Goal: Transaction & Acquisition: Purchase product/service

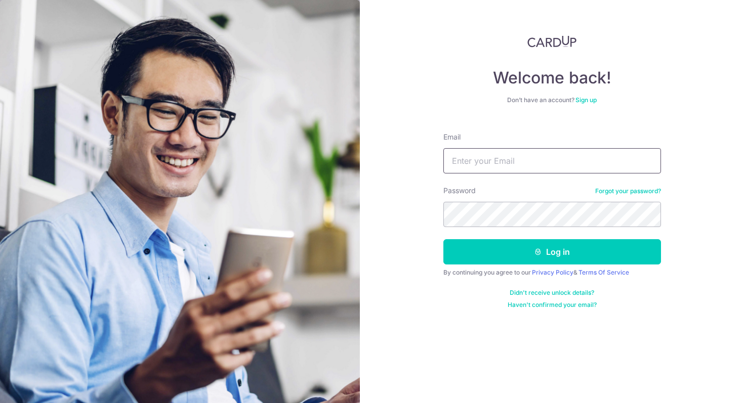
click at [562, 157] on input "Email" at bounding box center [552, 160] width 218 height 25
type input "sarah.chua92@gmail.com"
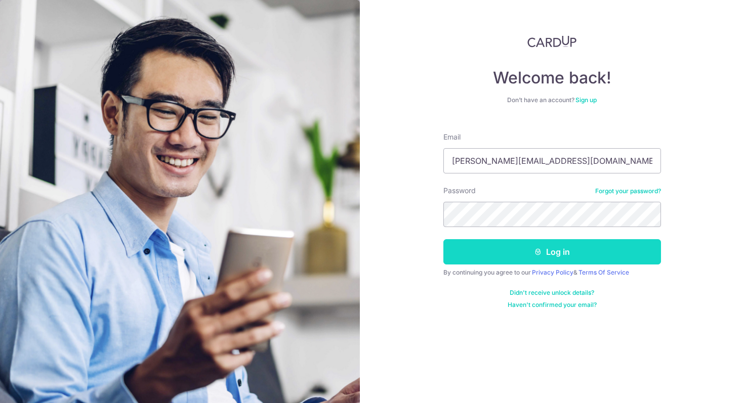
click at [587, 251] on button "Log in" at bounding box center [552, 251] width 218 height 25
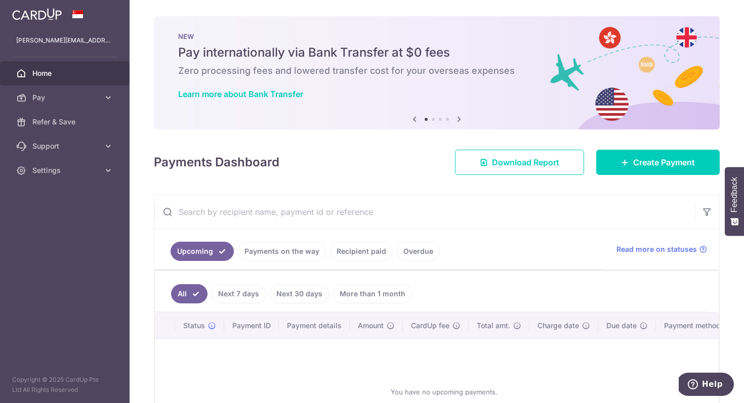
click at [295, 163] on div "Payments Dashboard Download Report Create Payment" at bounding box center [437, 160] width 566 height 29
click at [300, 149] on div "Payments Dashboard Download Report Create Payment" at bounding box center [437, 160] width 566 height 29
click at [73, 97] on span "Pay" at bounding box center [65, 98] width 67 height 10
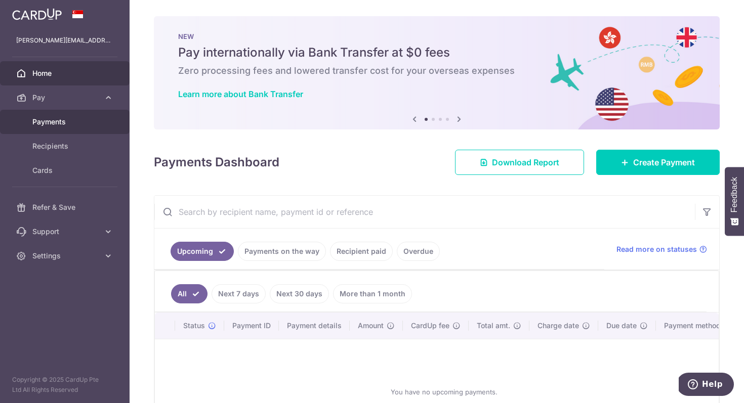
click at [63, 118] on span "Payments" at bounding box center [65, 122] width 67 height 10
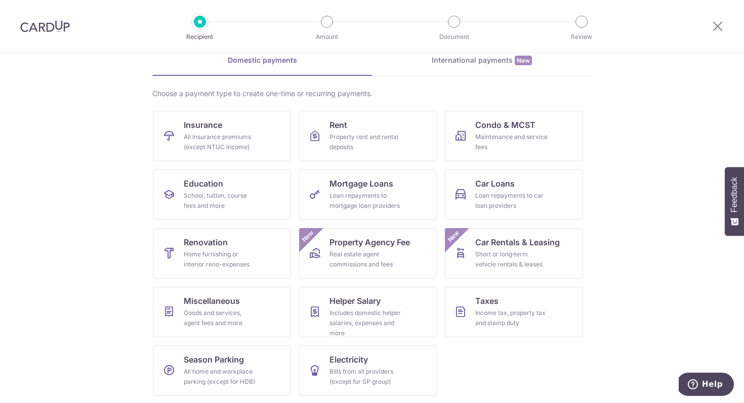
scroll to position [50, 0]
click at [524, 138] on div "Maintenance and service fees" at bounding box center [511, 141] width 73 height 20
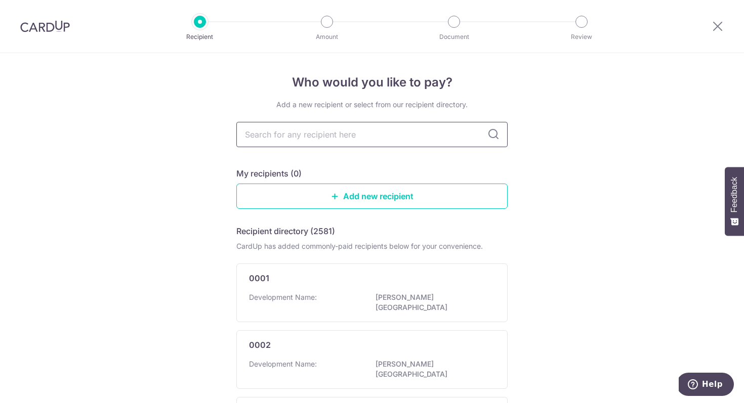
click at [365, 131] on input "text" at bounding box center [371, 134] width 271 height 25
type input "one north eden"
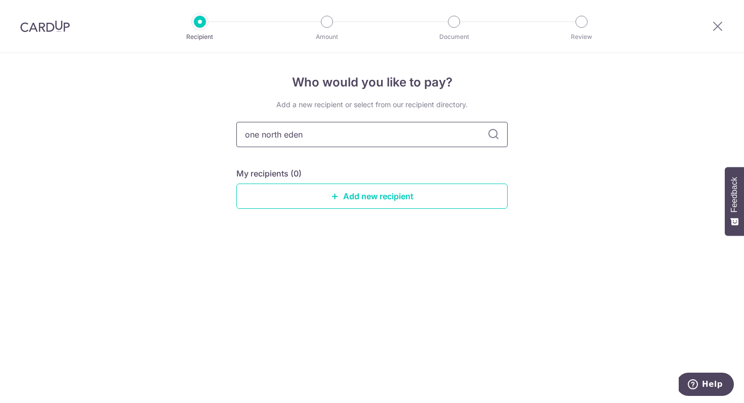
click at [262, 133] on input "one north eden" at bounding box center [371, 134] width 271 height 25
type input "one-north eden"
click at [498, 140] on icon at bounding box center [493, 135] width 12 height 12
click at [496, 137] on icon at bounding box center [493, 135] width 12 height 12
click at [369, 204] on link "Add new recipient" at bounding box center [371, 196] width 271 height 25
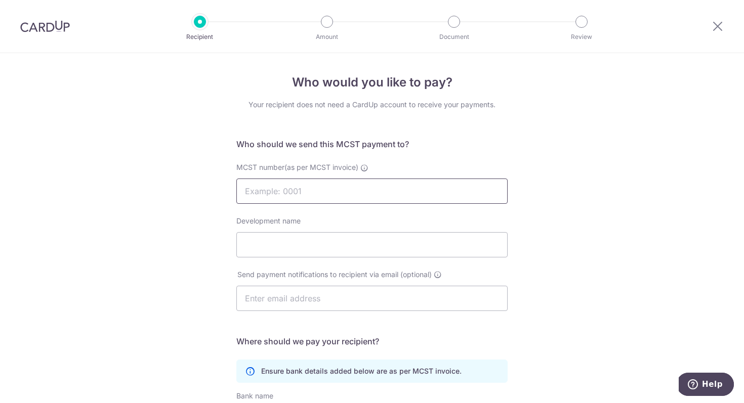
click at [324, 188] on input "MCST number(as per MCST invoice)" at bounding box center [371, 191] width 271 height 25
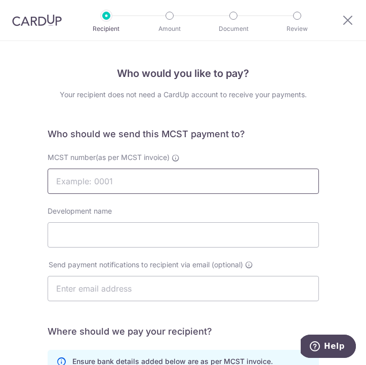
click at [117, 180] on input "MCST number(as per MCST invoice)" at bounding box center [183, 180] width 271 height 25
paste input "01-4922"
click at [72, 180] on input "01-4922" at bounding box center [183, 180] width 271 height 25
type input "01-4922"
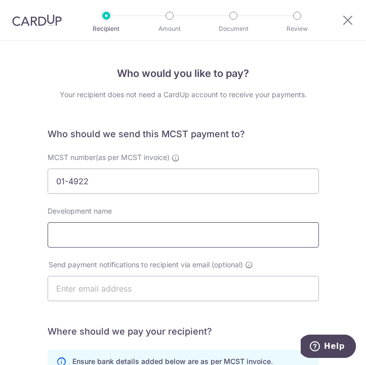
click at [144, 230] on input "Development name" at bounding box center [183, 234] width 271 height 25
drag, startPoint x: 166, startPoint y: 237, endPoint x: -4, endPoint y: 226, distance: 170.9
click at [0, 226] on html "Recipient Amount Document Review Who would you like to pay? Your recipient does…" at bounding box center [183, 182] width 366 height 365
paste input "NE-NORTH EDEN"
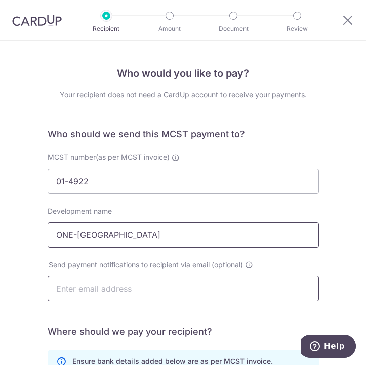
type input "ONE-NORTH EDEN"
click at [154, 289] on input "text" at bounding box center [183, 288] width 271 height 25
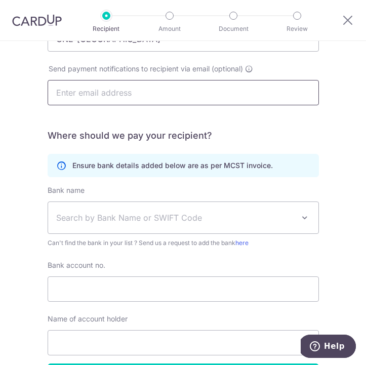
scroll to position [198, 0]
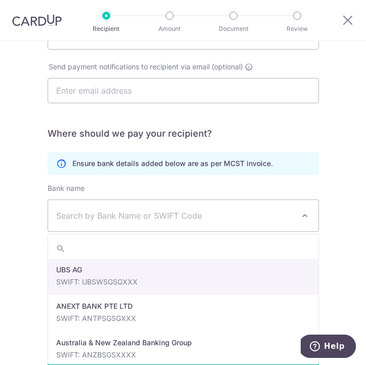
click at [225, 207] on span "Search by Bank Name or SWIFT Code" at bounding box center [183, 215] width 270 height 31
click at [180, 216] on span "Search by Bank Name or SWIFT Code" at bounding box center [175, 215] width 238 height 12
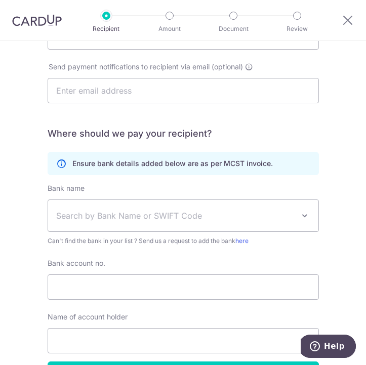
click at [180, 216] on span "Search by Bank Name or SWIFT Code" at bounding box center [175, 215] width 238 height 12
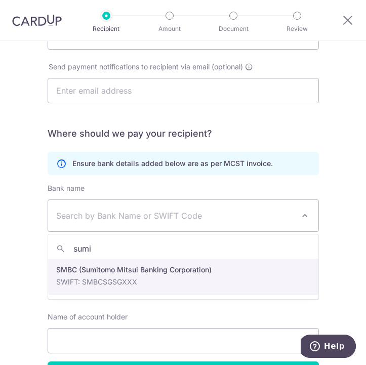
type input "sumi"
select select "15"
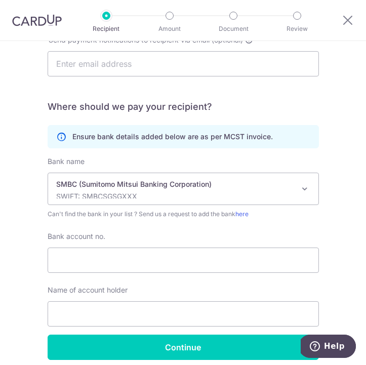
scroll to position [267, 0]
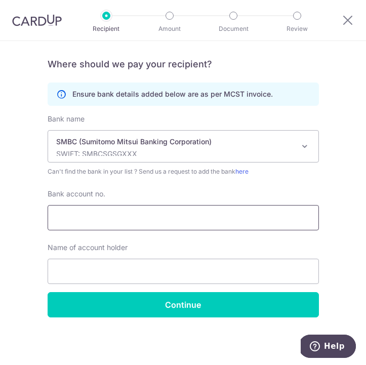
click at [181, 208] on input "Bank account no." at bounding box center [183, 217] width 271 height 25
paste input "10615300,"
type input "10615300"
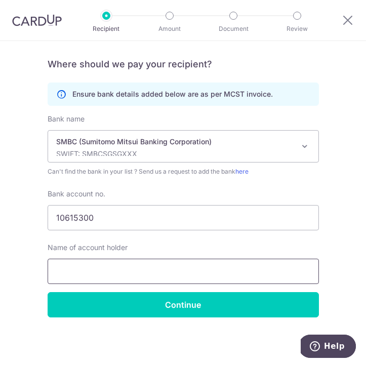
click at [186, 268] on input "text" at bounding box center [183, 271] width 271 height 25
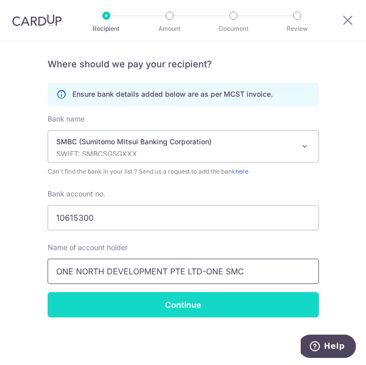
type input "ONE NORTH DEVELOPMENT PTE LTD-ONE SMC"
click at [157, 312] on input "Continue" at bounding box center [183, 304] width 271 height 25
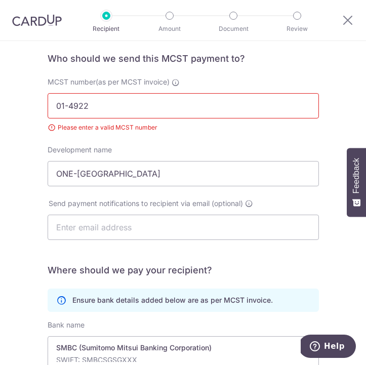
scroll to position [78, 0]
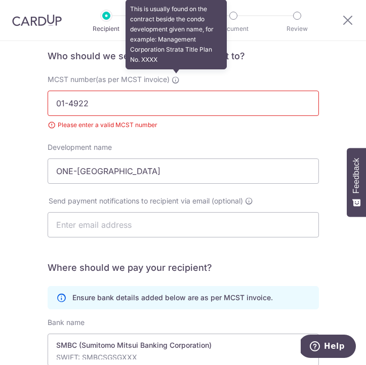
click at [177, 83] on icon at bounding box center [176, 80] width 8 height 8
click at [177, 91] on input "01-4922" at bounding box center [183, 103] width 271 height 25
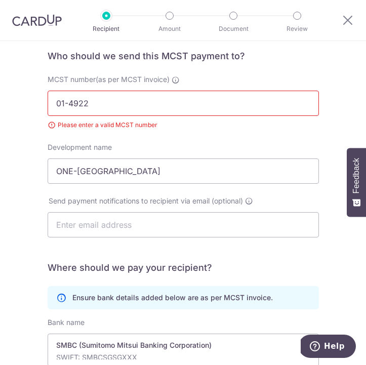
drag, startPoint x: 69, startPoint y: 102, endPoint x: -4, endPoint y: 97, distance: 72.5
click at [0, 97] on html "Recipient Amount Document Review Who would you like to pay? Your recipient does…" at bounding box center [183, 182] width 366 height 365
type input "4922"
click at [16, 112] on div "Who would you like to pay? Your recipient does not need a CardUp account to rec…" at bounding box center [183, 265] width 366 height 605
click at [282, 258] on form "Who should we send this MCST payment to? MCST number(as per MCST invoice) 4922 …" at bounding box center [183, 285] width 271 height 471
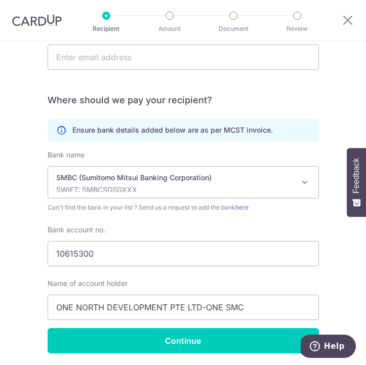
scroll to position [281, 0]
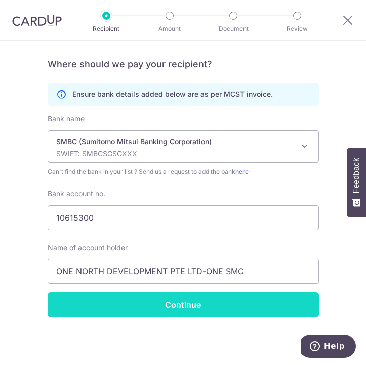
click at [235, 305] on input "Continue" at bounding box center [183, 304] width 271 height 25
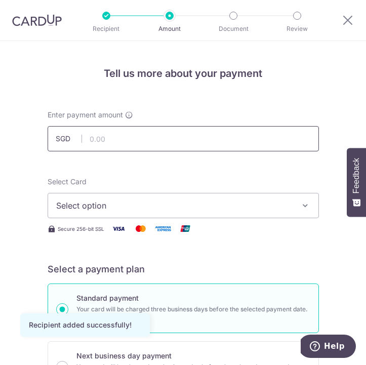
click at [204, 148] on input "text" at bounding box center [183, 138] width 271 height 25
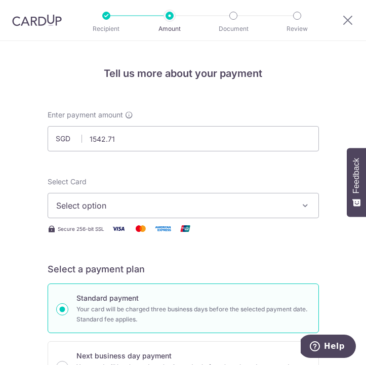
type input "1,542.71"
click at [121, 207] on span "Select option" at bounding box center [176, 205] width 240 height 12
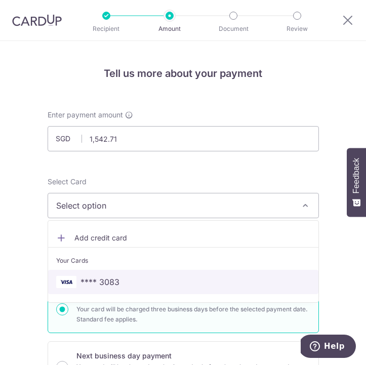
click at [104, 280] on span "**** 3083" at bounding box center [99, 282] width 39 height 12
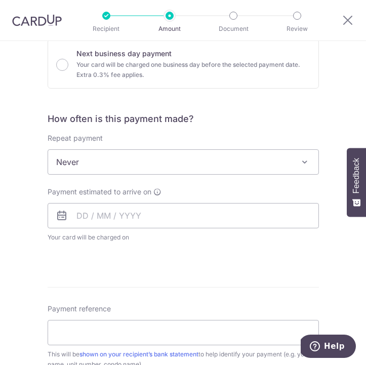
scroll to position [351, 0]
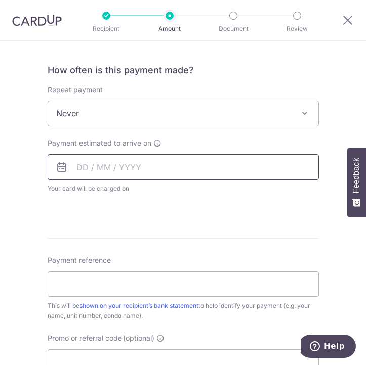
click at [73, 170] on input "text" at bounding box center [183, 166] width 271 height 25
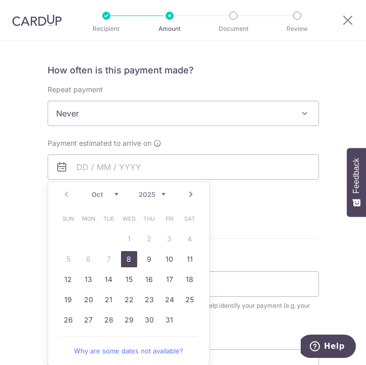
click at [45, 187] on div "Payment estimated to arrive on Prev Next Oct Nov Dec 2025 2026 2027 2028 2029 2…" at bounding box center [182, 166] width 283 height 56
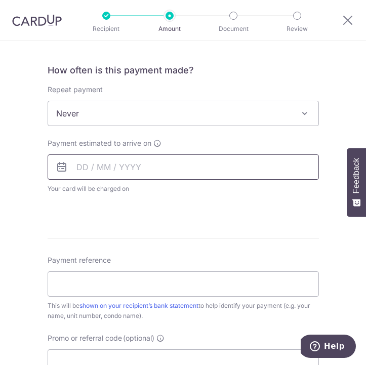
click at [152, 170] on input "text" at bounding box center [183, 166] width 271 height 25
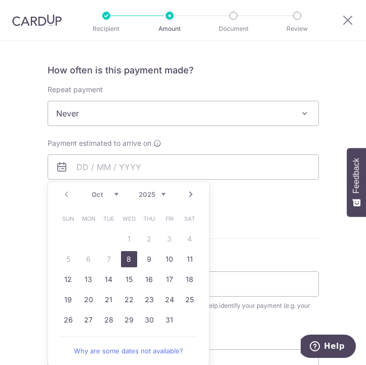
click at [130, 261] on link "8" at bounding box center [129, 259] width 16 height 16
type input "[DATE]"
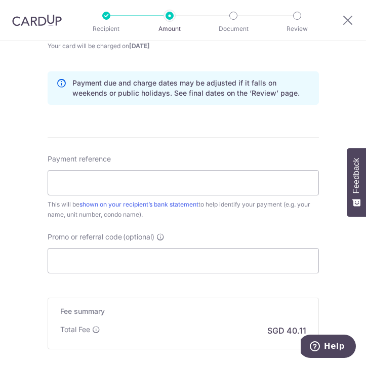
scroll to position [494, 0]
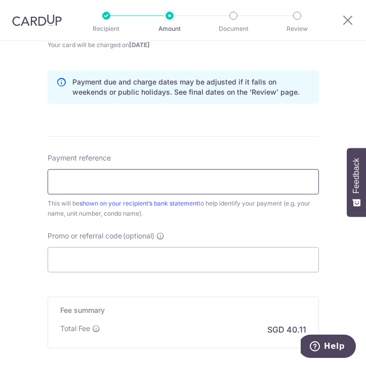
click at [265, 185] on input "Payment reference" at bounding box center [183, 181] width 271 height 25
click at [271, 156] on div "Payment reference This will be shown on your recipient’s bank statement to help…" at bounding box center [183, 186] width 271 height 66
click at [258, 178] on input "Payment reference" at bounding box center [183, 181] width 271 height 25
paste input "ONESMC/TID/0231"
click at [132, 180] on input "ONESMC/TID/0231 BLK 10 UNIT 07-13" at bounding box center [183, 181] width 271 height 25
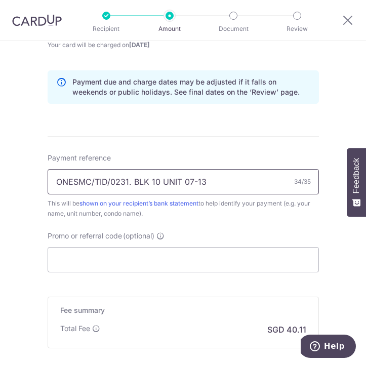
click at [158, 183] on input "ONESMC/TID/0231. BLK 10 UNIT 07-13" at bounding box center [183, 181] width 271 height 25
type input "ONESMC/TID/0231. BLK 10. UNIT 07-13"
click at [227, 148] on form "Enter payment amount SGD 1,542.71 1542.71 Recipient added successfully! Select …" at bounding box center [183, 33] width 271 height 836
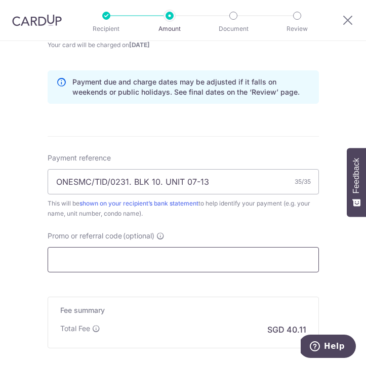
click at [151, 260] on input "Promo or referral code (optional)" at bounding box center [183, 259] width 271 height 25
paste input "3HOME25R"
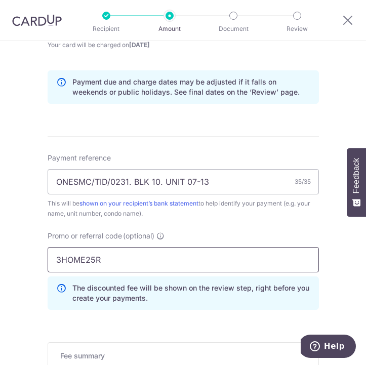
type input "3HOME25R"
click at [252, 221] on div "Payment reference ONESMC/TID/0231. BLK 10. UNIT 07-13 35/35 This will be shown …" at bounding box center [183, 235] width 271 height 165
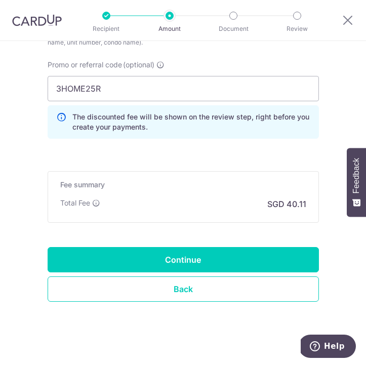
scroll to position [674, 0]
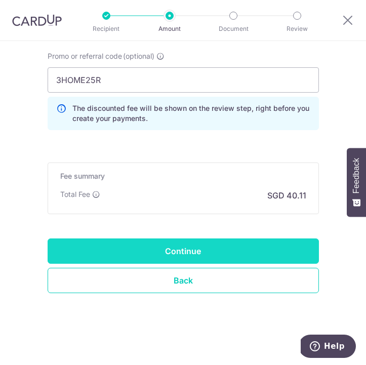
click at [231, 252] on input "Continue" at bounding box center [183, 250] width 271 height 25
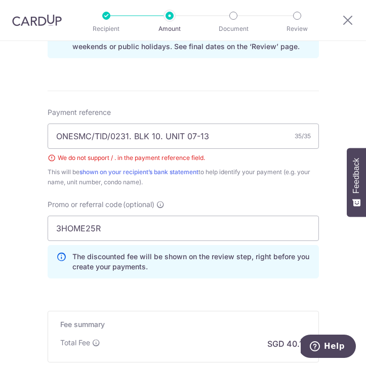
scroll to position [539, 0]
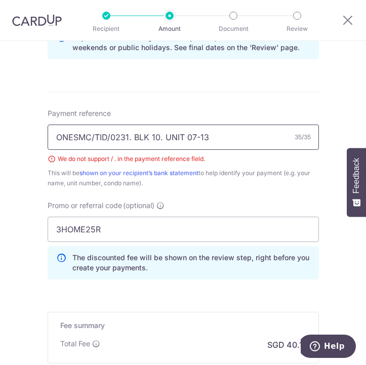
click at [131, 137] on input "ONESMC/TID/0231. BLK 10. UNIT 07-13" at bounding box center [183, 136] width 271 height 25
click at [158, 137] on input "ONESMC/TID/0231 BLK 10. UNIT 07-13" at bounding box center [183, 136] width 271 height 25
click at [95, 138] on input "ONESMC/TID/0231 BLK 10 UNIT 07-13" at bounding box center [183, 136] width 271 height 25
click at [113, 140] on input "ONESMC-TID/0231 BLK 10 UNIT 07-13" at bounding box center [183, 136] width 271 height 25
type input "ONESMC-TID-0231 BLK 10 UNIT 07-13"
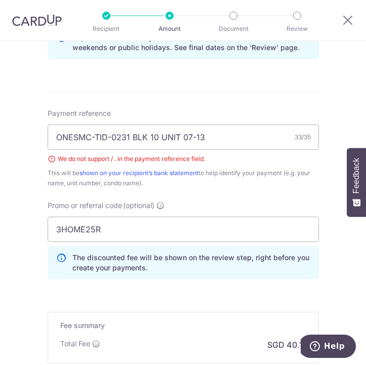
click at [206, 106] on form "Enter payment amount SGD 1,542.71 1542.71 Select Card **** 3083 Add credit card…" at bounding box center [183, 18] width 271 height 895
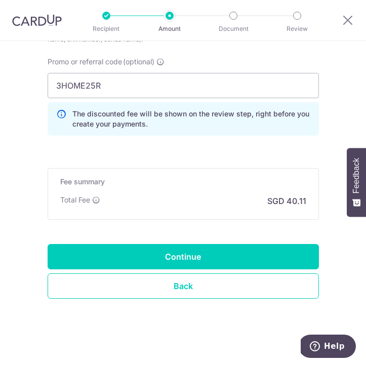
scroll to position [684, 0]
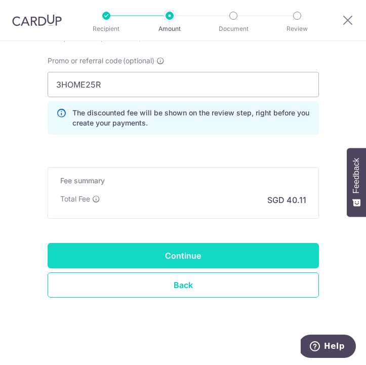
click at [191, 254] on input "Continue" at bounding box center [183, 255] width 271 height 25
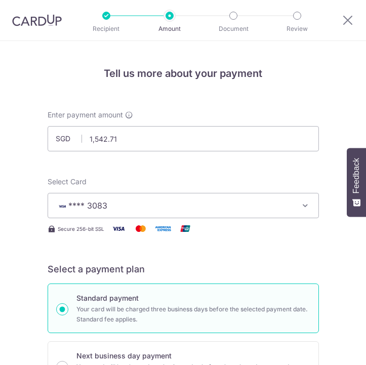
scroll to position [688, 0]
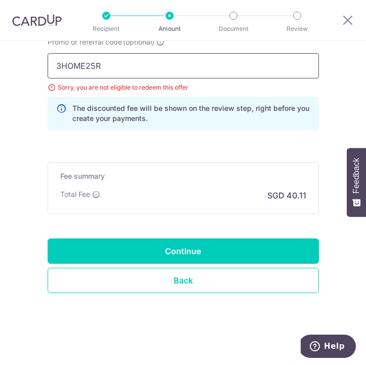
drag, startPoint x: 114, startPoint y: 63, endPoint x: 35, endPoint y: 63, distance: 78.4
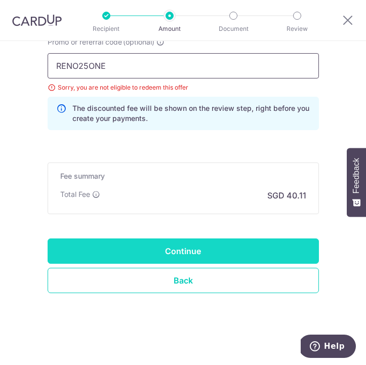
type input "RENO25ONE"
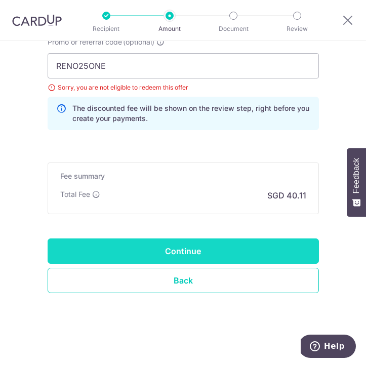
click at [187, 258] on input "Continue" at bounding box center [183, 250] width 271 height 25
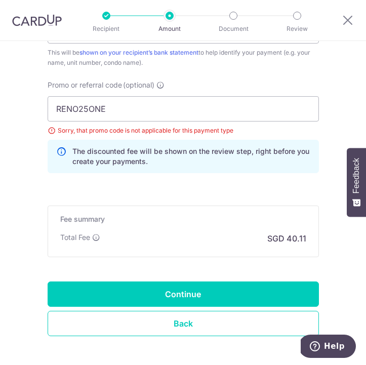
scroll to position [637, 0]
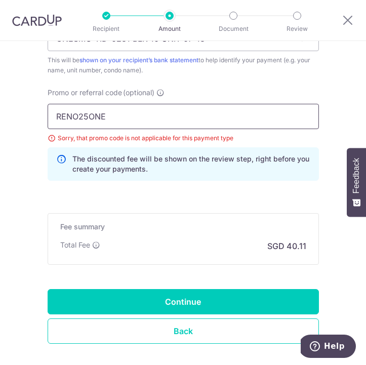
drag, startPoint x: 120, startPoint y: 118, endPoint x: 14, endPoint y: 103, distance: 107.4
type input "OFF225"
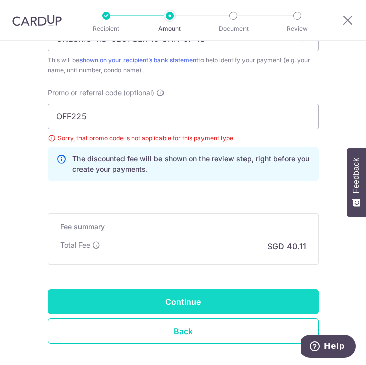
click at [161, 291] on input "Continue" at bounding box center [183, 301] width 271 height 25
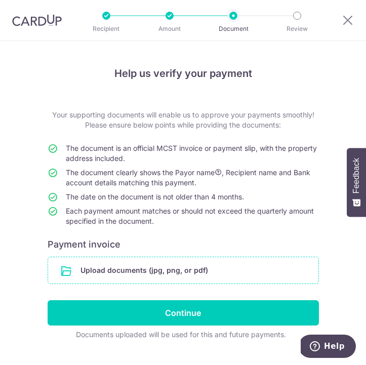
click at [148, 270] on input "file" at bounding box center [183, 270] width 270 height 26
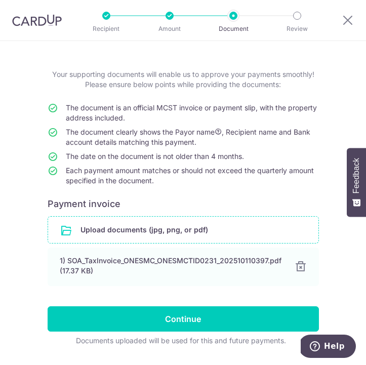
scroll to position [69, 0]
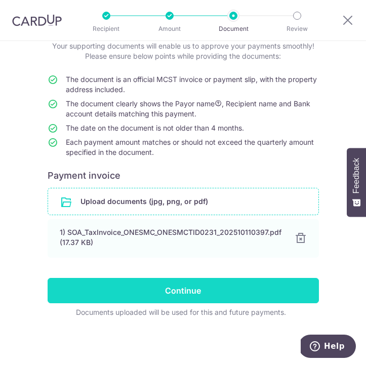
click at [198, 286] on input "Continue" at bounding box center [183, 290] width 271 height 25
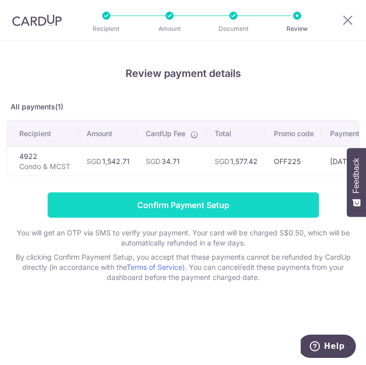
click at [227, 212] on input "Confirm Payment Setup" at bounding box center [183, 204] width 271 height 25
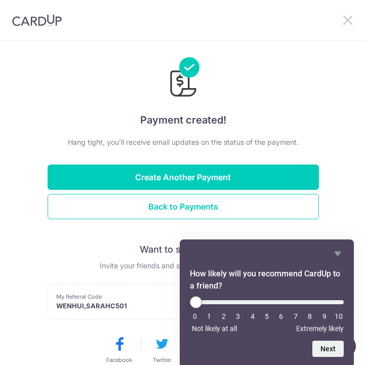
click at [349, 16] on icon at bounding box center [347, 20] width 12 height 13
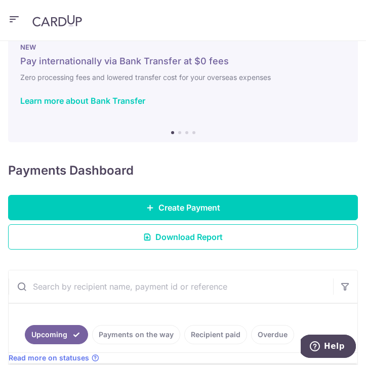
scroll to position [22, 0]
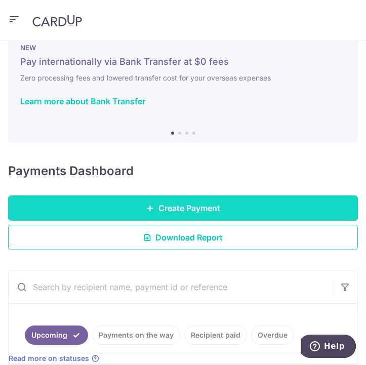
click at [181, 211] on span "Create Payment" at bounding box center [189, 208] width 62 height 12
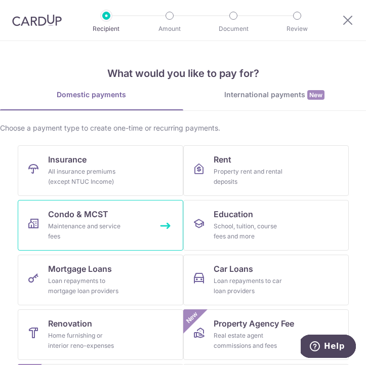
click at [123, 213] on link "Condo & MCST Maintenance and service fees" at bounding box center [100, 225] width 165 height 51
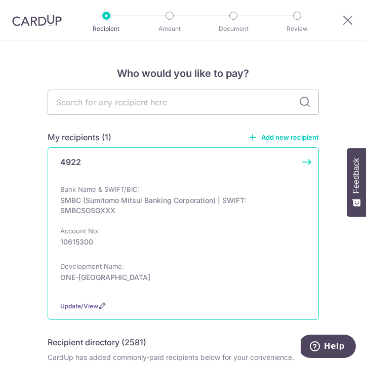
click at [74, 166] on p "4922" at bounding box center [70, 162] width 21 height 12
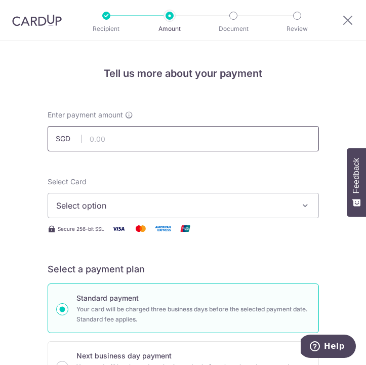
click at [166, 136] on input "text" at bounding box center [183, 138] width 271 height 25
type input "212.47"
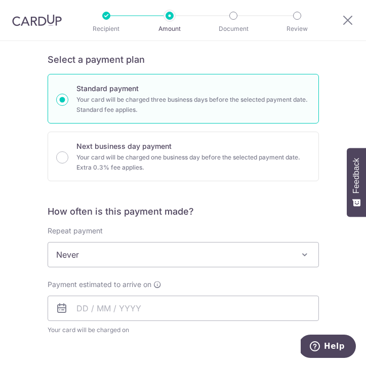
scroll to position [213, 0]
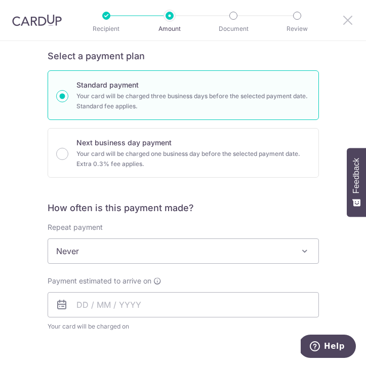
click at [346, 17] on icon at bounding box center [347, 20] width 12 height 13
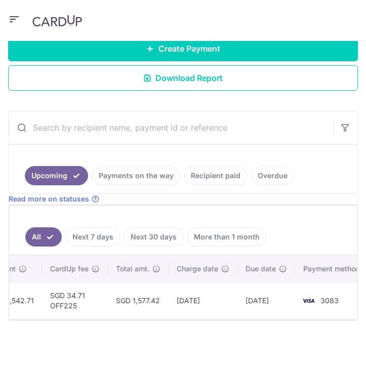
scroll to position [0, 346]
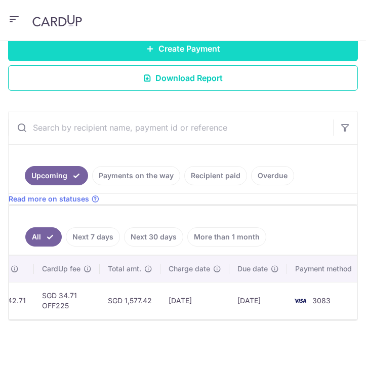
click at [203, 41] on link "Create Payment" at bounding box center [183, 48] width 350 height 25
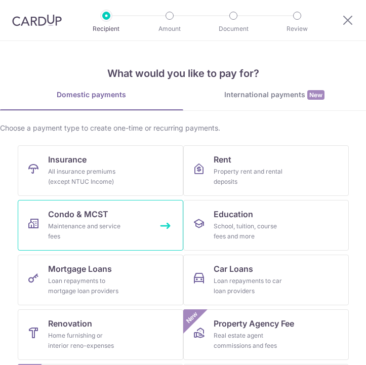
click at [117, 222] on div "Maintenance and service fees" at bounding box center [84, 231] width 73 height 20
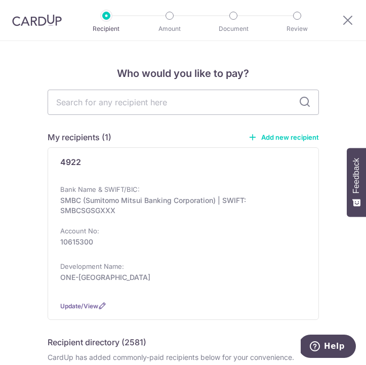
click at [282, 136] on link "Add new recipient" at bounding box center [283, 137] width 71 height 10
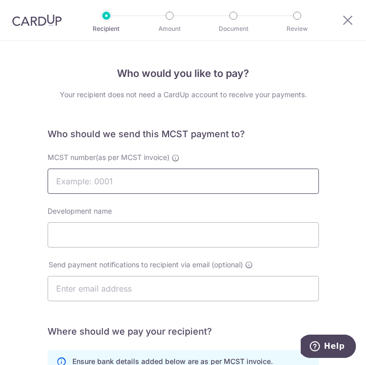
click at [163, 187] on input "MCST number(as per MCST invoice)" at bounding box center [183, 180] width 271 height 25
click at [139, 191] on input "49" at bounding box center [183, 180] width 271 height 25
type input "4922"
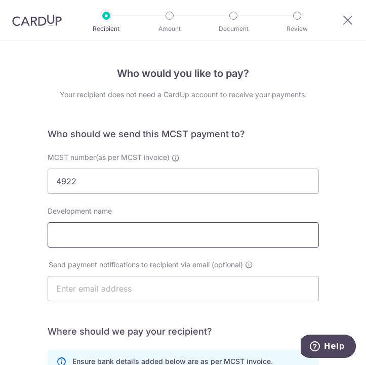
click at [107, 229] on input "Development name" at bounding box center [183, 234] width 271 height 25
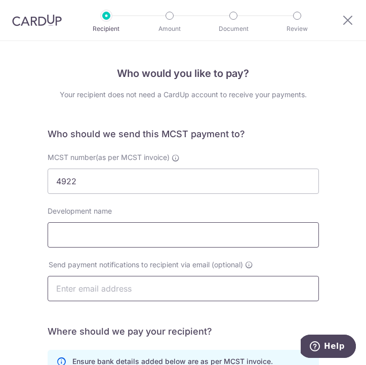
type input "ONE-NORTH EDEN"
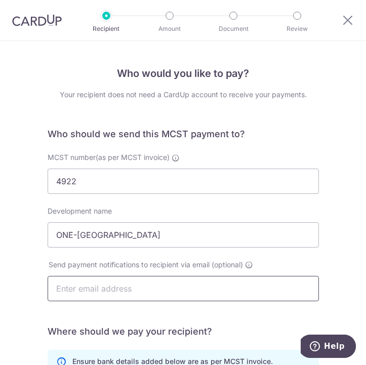
click at [116, 287] on input "text" at bounding box center [183, 288] width 271 height 25
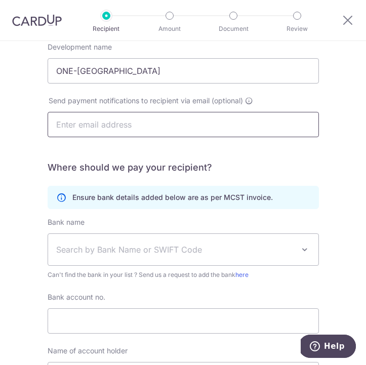
scroll to position [166, 0]
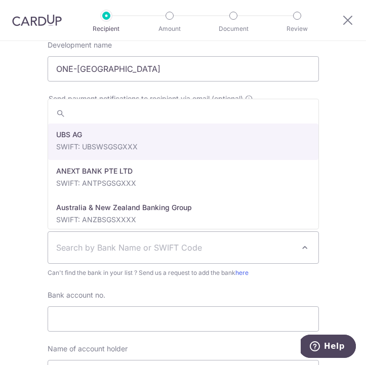
click at [146, 236] on span "Search by Bank Name or SWIFT Code" at bounding box center [183, 247] width 270 height 31
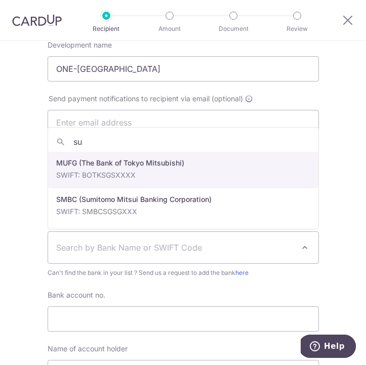
type input "sum"
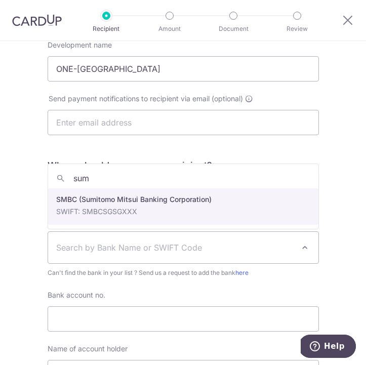
select select "15"
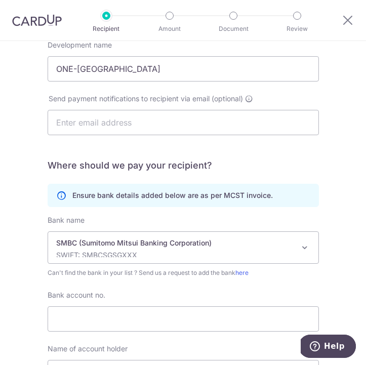
scroll to position [267, 0]
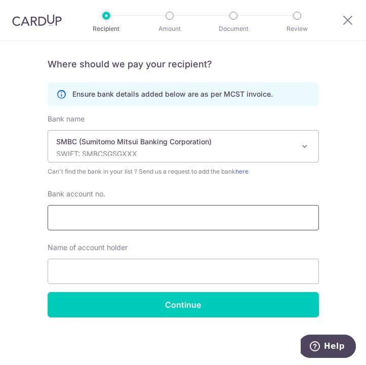
click at [170, 212] on input "Bank account no." at bounding box center [183, 217] width 271 height 25
type input "10615300"
drag, startPoint x: 106, startPoint y: 215, endPoint x: -4, endPoint y: 212, distance: 109.3
click at [0, 212] on html "Recipient Amount Document Review Who would you like to pay? Your recipient does…" at bounding box center [183, 182] width 366 height 365
type input "10615200"
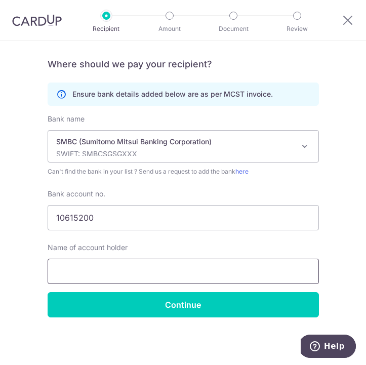
click at [77, 266] on input "text" at bounding box center [183, 271] width 271 height 25
click at [232, 271] on input "ONE NORTH DEVELOPMENT PTE LTD-ONE SMC" at bounding box center [183, 271] width 271 height 25
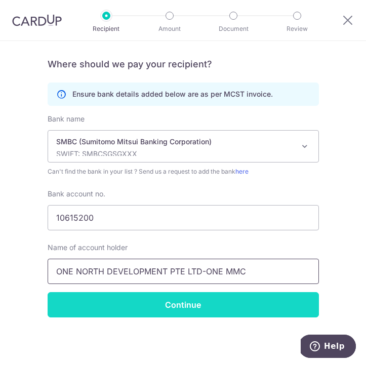
type input "ONE NORTH DEVELOPMENT PTE LTD-ONE MMC"
click at [211, 310] on input "Continue" at bounding box center [183, 304] width 271 height 25
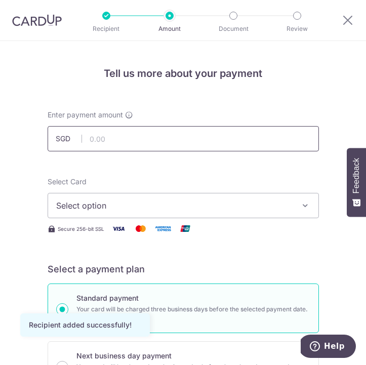
click at [226, 143] on input "text" at bounding box center [183, 138] width 271 height 25
type input "212.47"
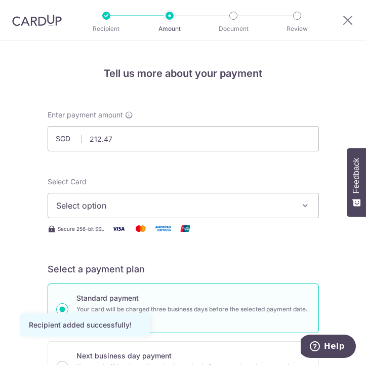
click at [131, 206] on span "Select option" at bounding box center [176, 205] width 240 height 12
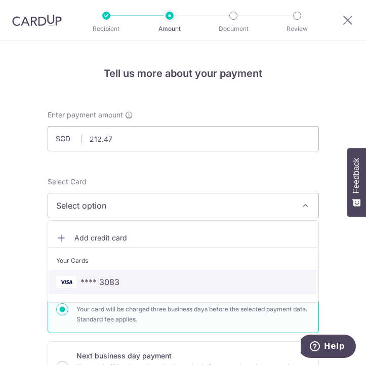
click at [117, 281] on span "**** 3083" at bounding box center [99, 282] width 39 height 12
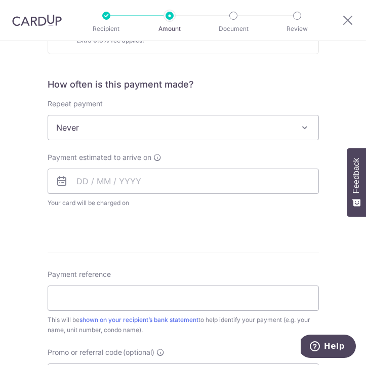
scroll to position [339, 0]
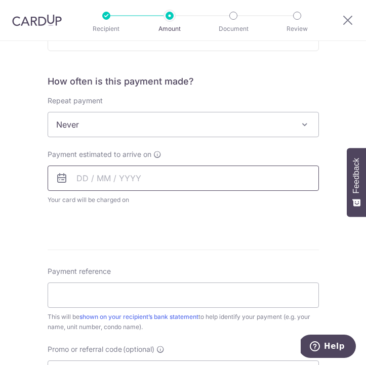
click at [101, 183] on input "text" at bounding box center [183, 177] width 271 height 25
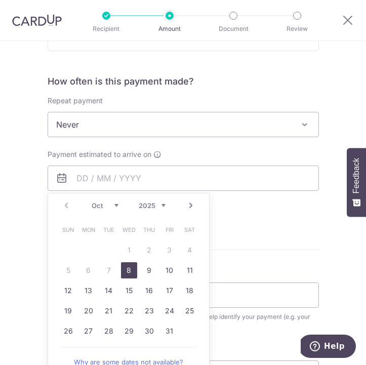
click at [37, 253] on div "Tell us more about your payment Enter payment amount SGD 212.47 212.47 Recipien…" at bounding box center [183, 157] width 366 height 911
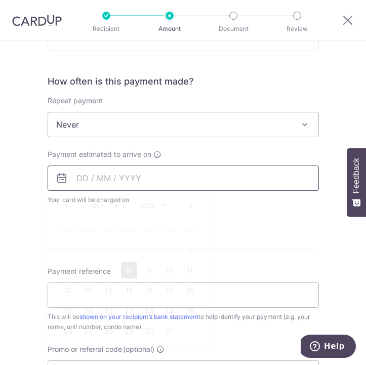
click at [87, 183] on input "text" at bounding box center [183, 177] width 271 height 25
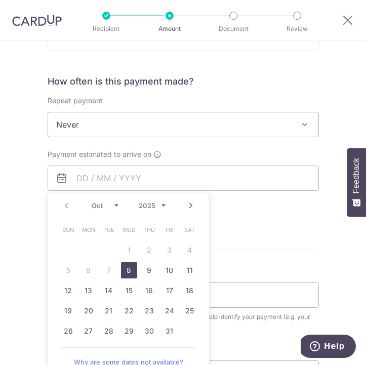
click at [131, 270] on link "8" at bounding box center [129, 270] width 16 height 16
type input "[DATE]"
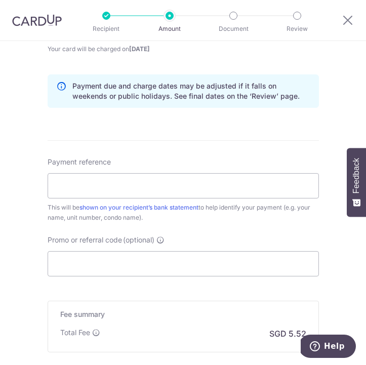
scroll to position [493, 0]
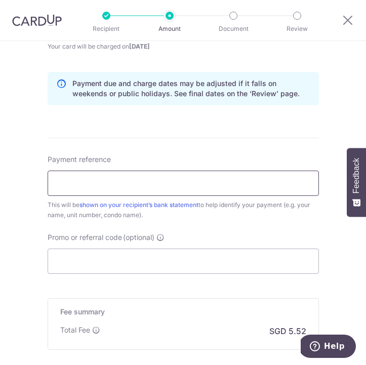
click at [218, 180] on input "Payment reference" at bounding box center [183, 182] width 271 height 25
paste input "ONEMMC/TID/0204"
click at [93, 182] on input "ONEMMC/TID/0204" at bounding box center [183, 182] width 271 height 25
click at [112, 183] on input "ONEMMC-TID/0204" at bounding box center [183, 182] width 271 height 25
click at [159, 182] on input "ONEMMC-TID-0204" at bounding box center [183, 182] width 271 height 25
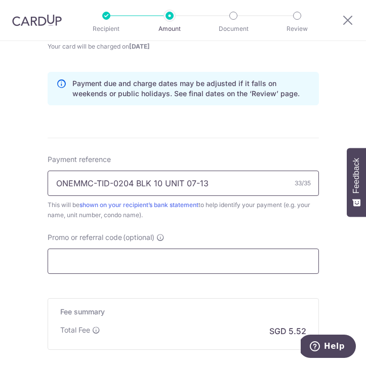
type input "ONEMMC-TID-0204 BLK 10 UNIT 07-13"
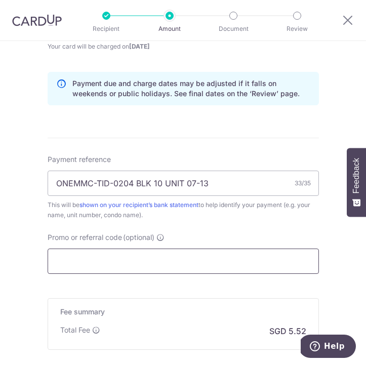
click at [127, 263] on input "Promo or referral code (optional)" at bounding box center [183, 260] width 271 height 25
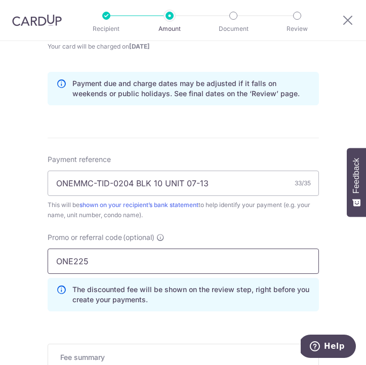
click at [73, 261] on input "ONE225" at bounding box center [183, 260] width 271 height 25
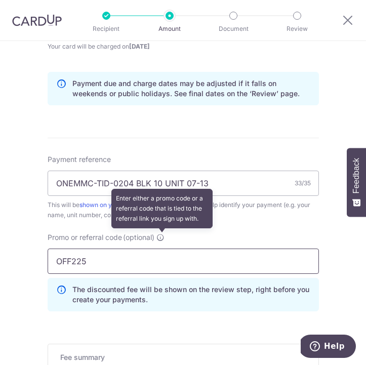
type input "OFF225"
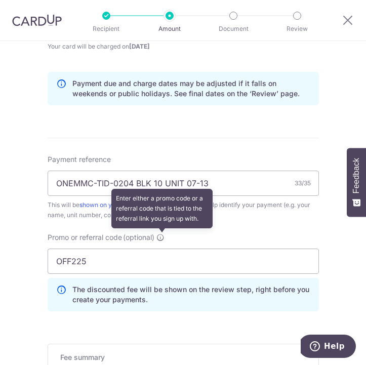
click at [160, 239] on icon at bounding box center [160, 237] width 8 height 8
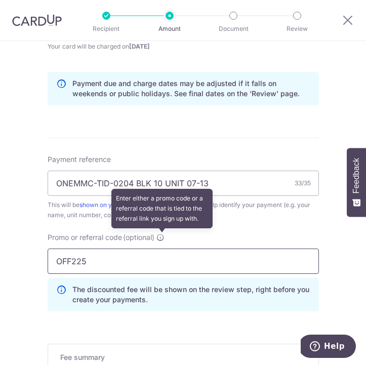
click at [160, 248] on input "OFF225" at bounding box center [183, 260] width 271 height 25
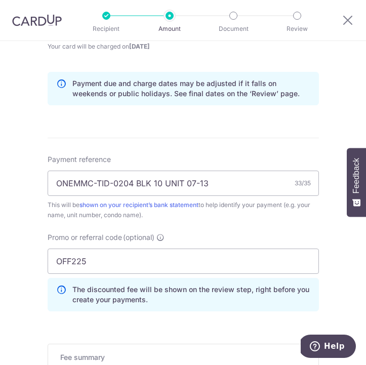
click at [196, 236] on div "Promo or referral code (optional) OFF225 The discounted fee will be shown on th…" at bounding box center [183, 271] width 271 height 79
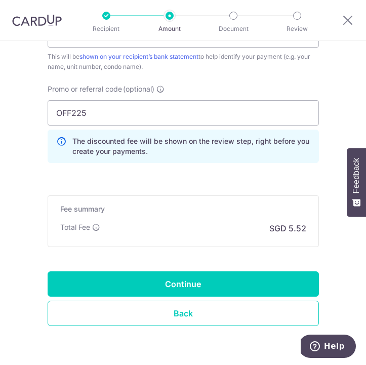
scroll to position [640, 0]
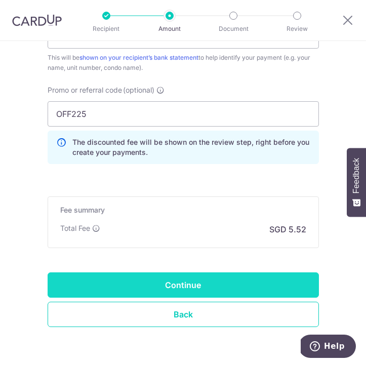
click at [185, 284] on input "Continue" at bounding box center [183, 284] width 271 height 25
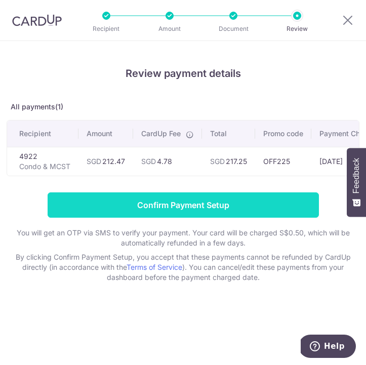
click at [217, 206] on input "Confirm Payment Setup" at bounding box center [183, 204] width 271 height 25
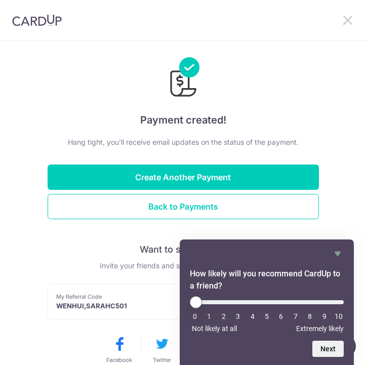
click at [349, 26] on icon at bounding box center [347, 20] width 12 height 13
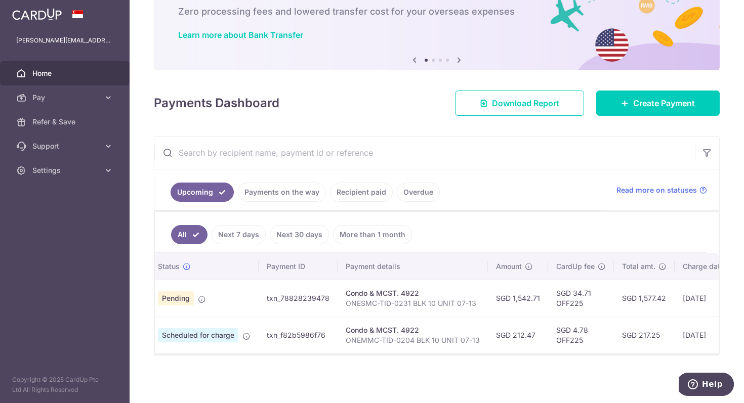
scroll to position [0, 26]
click at [62, 70] on span "Home" at bounding box center [65, 73] width 67 height 10
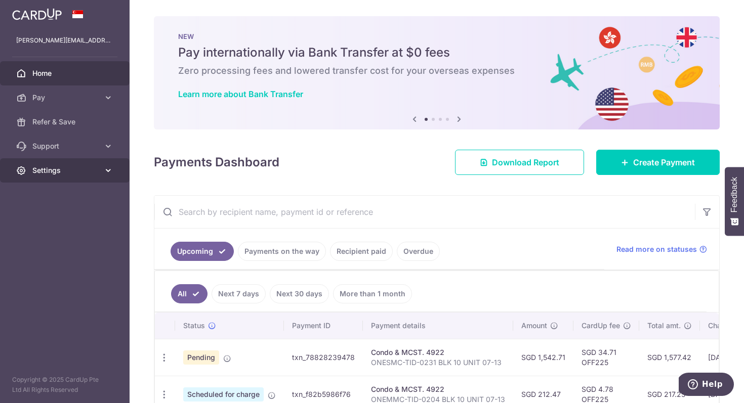
click at [90, 169] on span "Settings" at bounding box center [65, 170] width 67 height 10
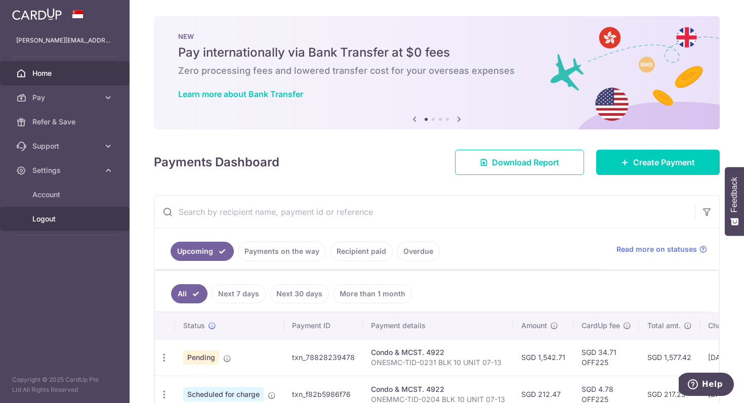
click at [47, 221] on span "Logout" at bounding box center [65, 219] width 67 height 10
